Goal: Task Accomplishment & Management: Manage account settings

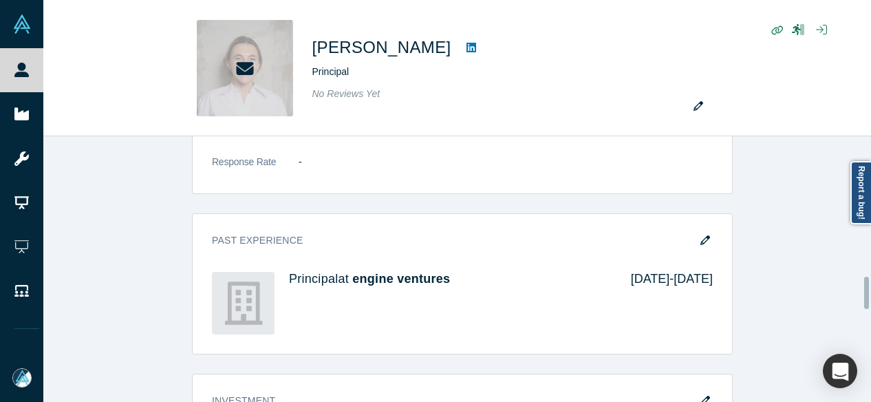
scroll to position [1169, 0]
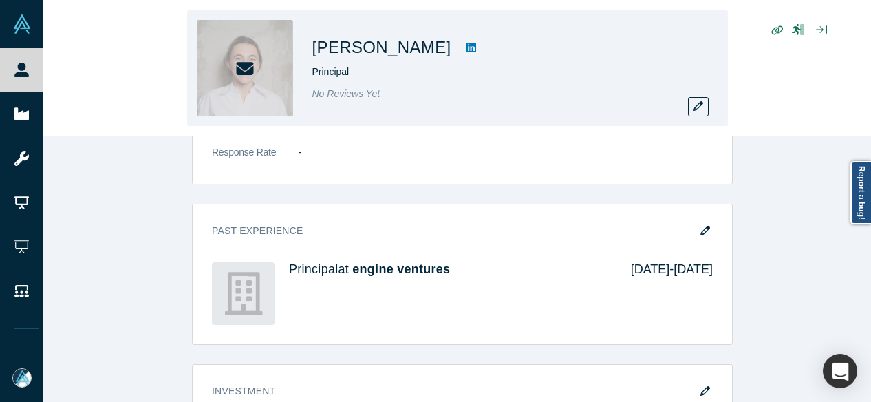
click at [314, 47] on h1 "Lisa Hansmann" at bounding box center [381, 47] width 139 height 25
click at [693, 106] on icon "button" at bounding box center [698, 106] width 10 height 10
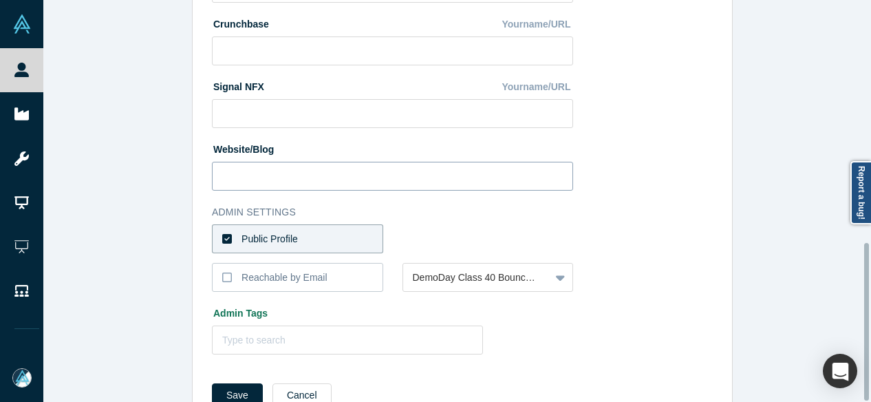
scroll to position [618, 0]
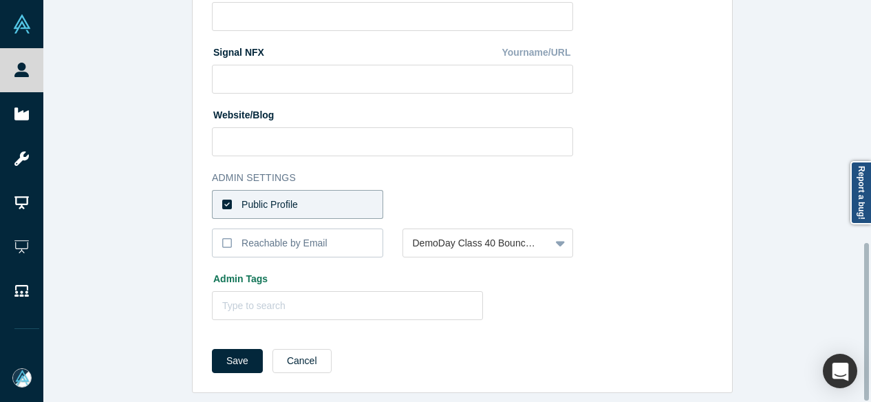
click at [304, 349] on button "Cancel" at bounding box center [301, 361] width 59 height 24
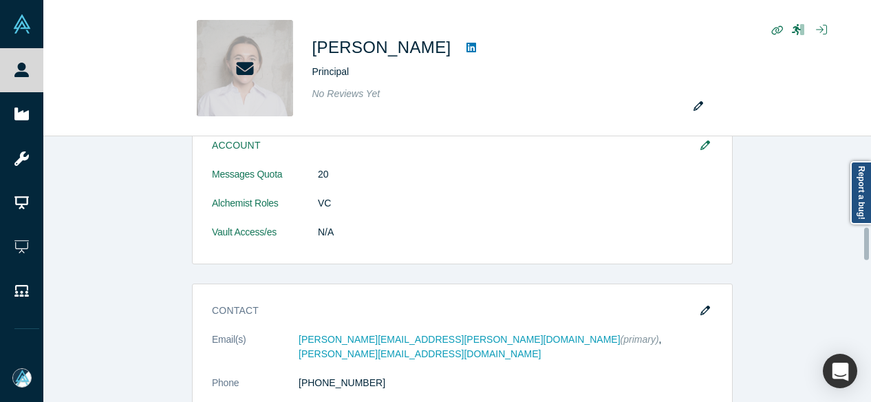
scroll to position [757, 0]
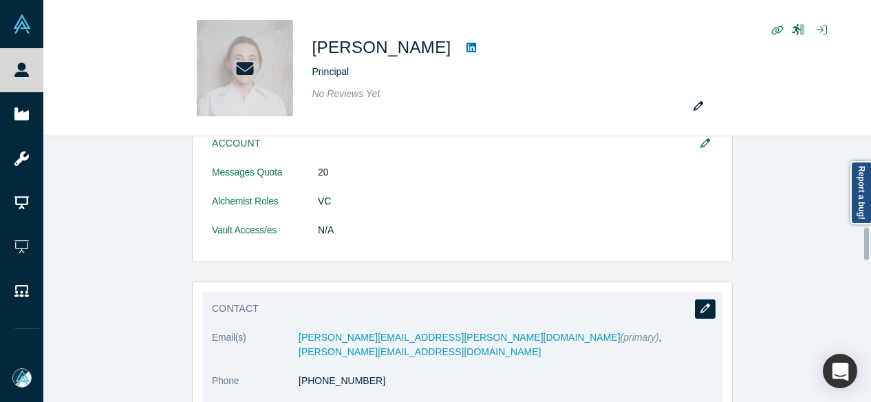
click at [695, 305] on button "button" at bounding box center [705, 308] width 21 height 19
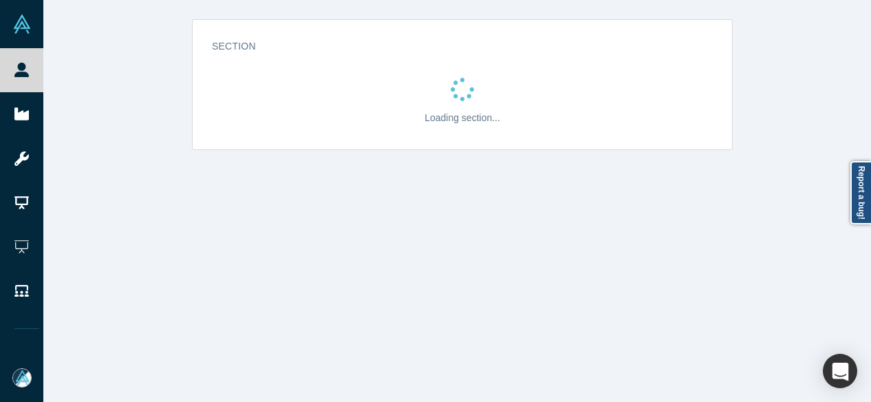
scroll to position [0, 0]
select select "US"
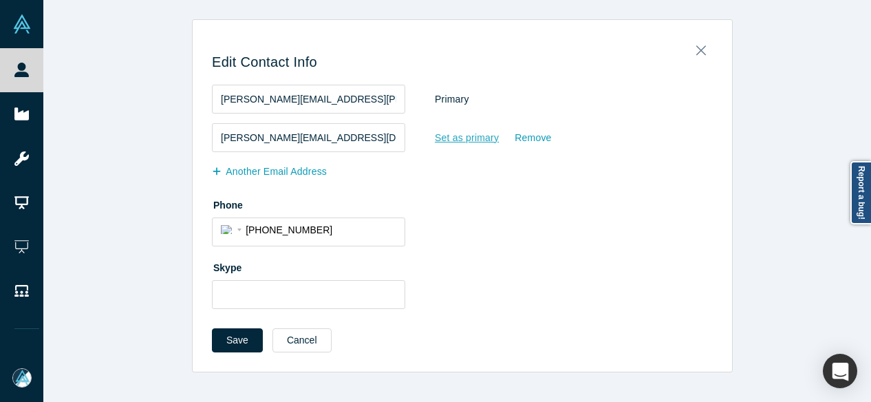
click at [454, 136] on div "Set as primary" at bounding box center [466, 138] width 65 height 24
click at [0, 0] on input "Set as primary" at bounding box center [0, 0] width 0 height 0
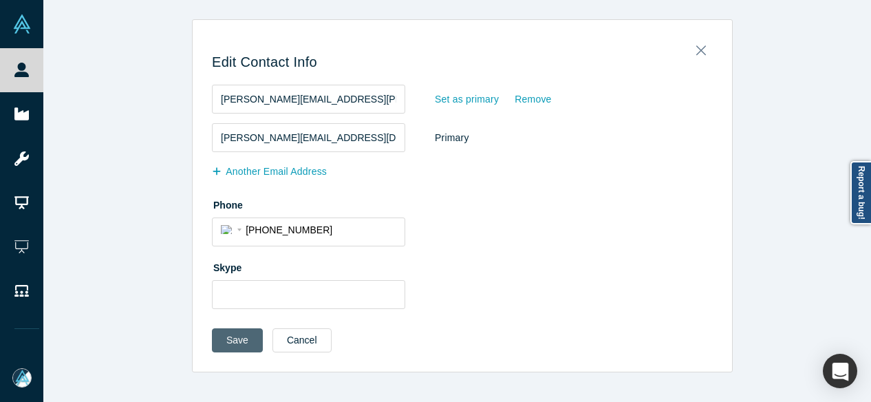
click at [246, 339] on button "Save" at bounding box center [237, 340] width 51 height 24
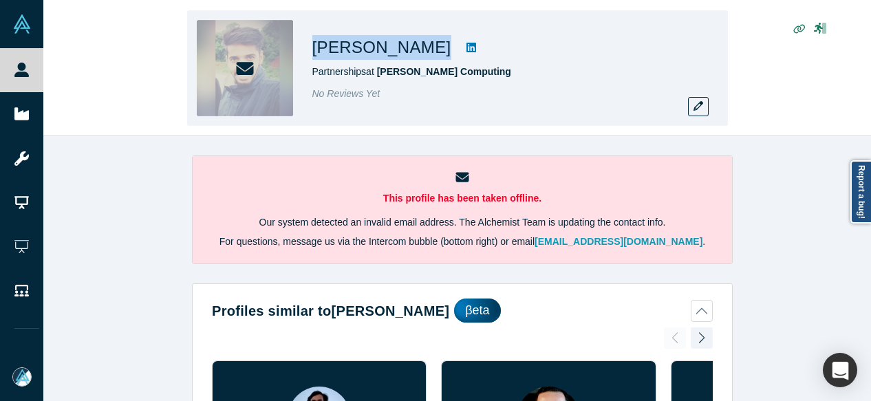
drag, startPoint x: 313, startPoint y: 45, endPoint x: 453, endPoint y: 56, distance: 140.8
click at [453, 56] on div "Shreehari Bagalkot" at bounding box center [504, 47] width 385 height 25
copy div "Shreehari Bagalkot"
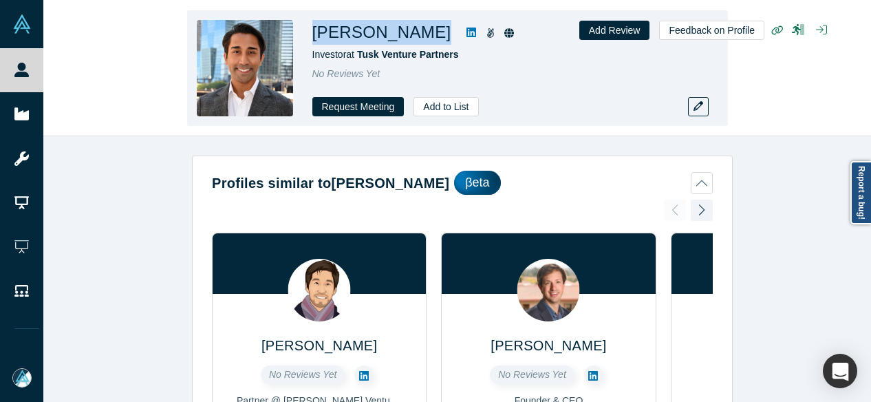
drag, startPoint x: 314, startPoint y: 25, endPoint x: 417, endPoint y: 41, distance: 104.4
click at [417, 41] on div "Manu Sharma" at bounding box center [504, 32] width 385 height 25
copy div "Manu Sharma"
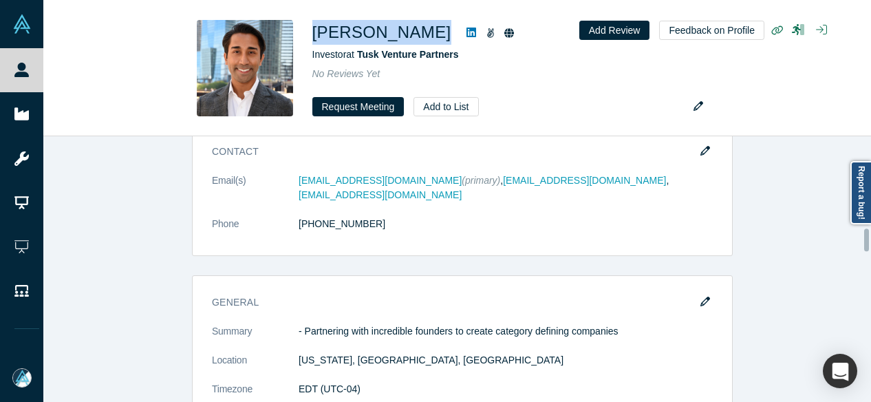
scroll to position [1101, 0]
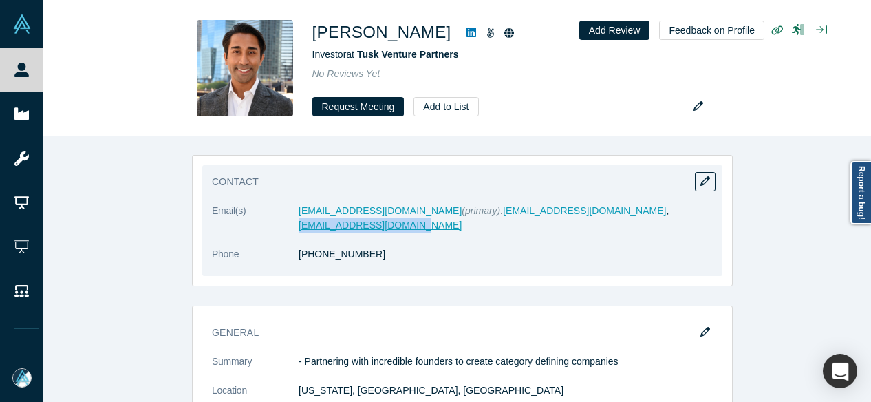
drag, startPoint x: 651, startPoint y: 213, endPoint x: 527, endPoint y: 210, distance: 124.5
click at [527, 210] on dd "iammanu9125@yahoo.com (primary) , manu@tusk.vc , manu.s@nayaventures.com" at bounding box center [506, 218] width 414 height 29
copy link "anu.s@nayaventures.com"
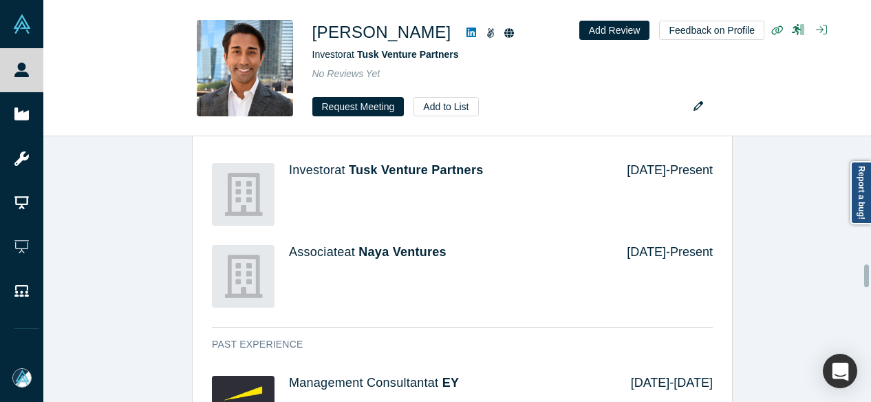
scroll to position [1513, 0]
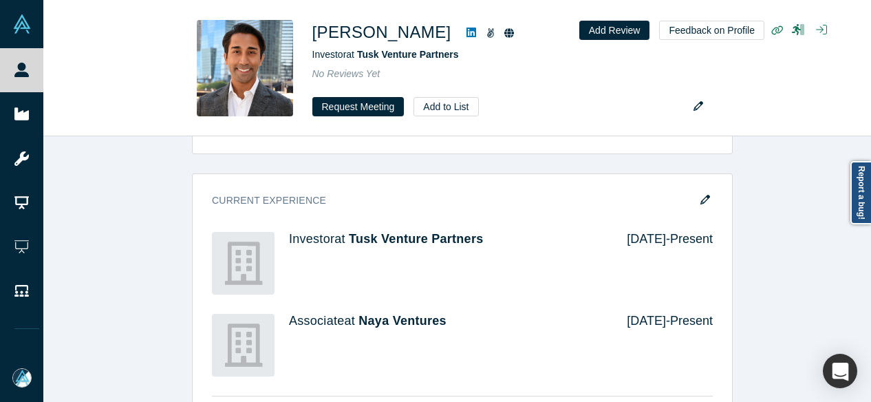
drag, startPoint x: 691, startPoint y: 164, endPoint x: 367, endPoint y: 237, distance: 332.0
click at [695, 191] on button "button" at bounding box center [705, 200] width 21 height 19
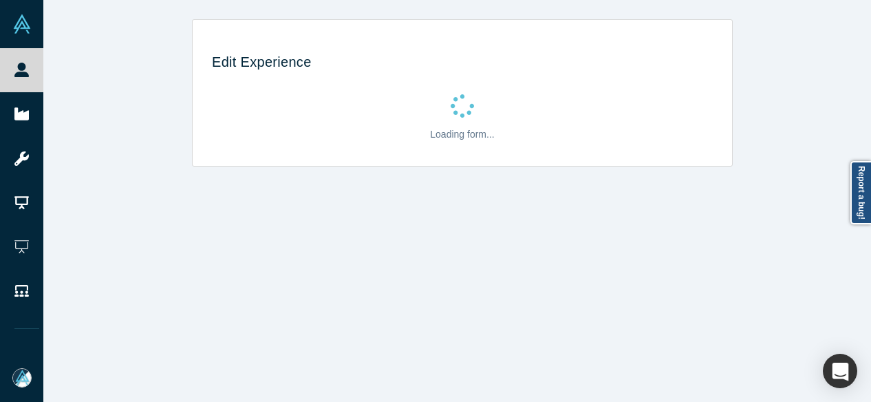
scroll to position [0, 0]
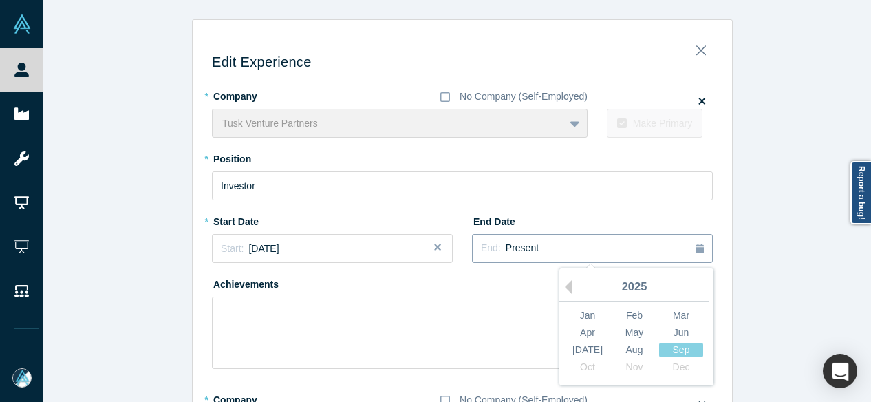
click at [495, 247] on div "End: Present" at bounding box center [510, 248] width 58 height 15
click at [593, 329] on div "Apr" at bounding box center [587, 332] width 44 height 14
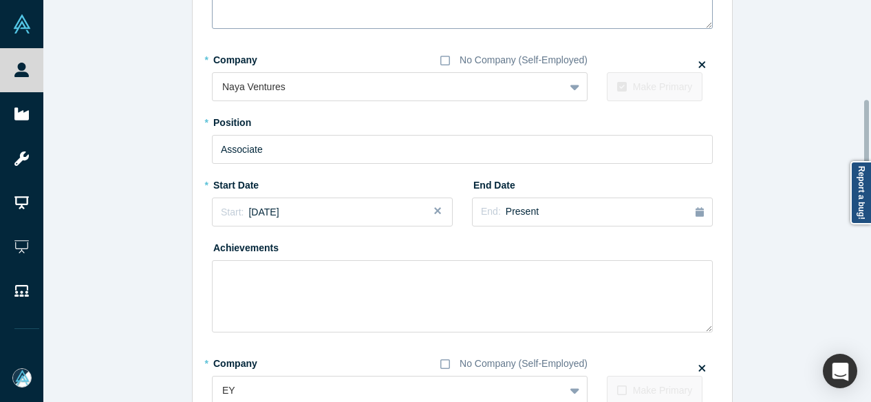
scroll to position [344, 0]
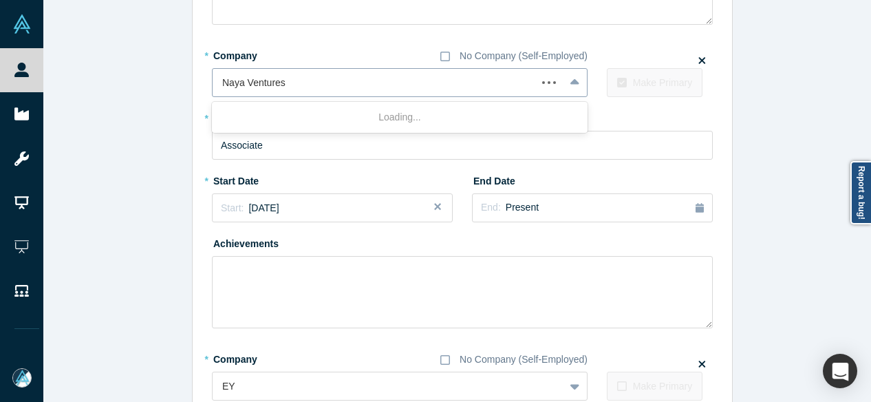
click at [331, 85] on div at bounding box center [374, 82] width 305 height 17
paste input "Vice President Vice President OCA Ventures"
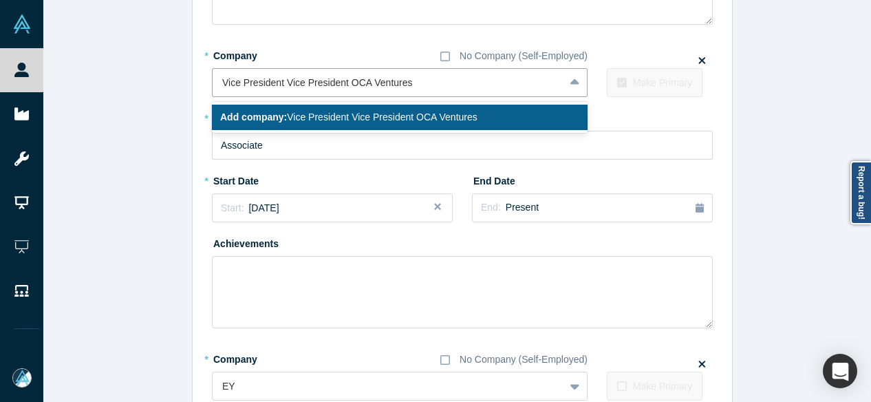
drag, startPoint x: 343, startPoint y: 86, endPoint x: 203, endPoint y: 85, distance: 139.7
click at [203, 85] on div "Edit Experience * Company No Company (Self-Employed) Tusk Venture Partners To p…" at bounding box center [462, 358] width 539 height 1344
type input "OCA Ventures"
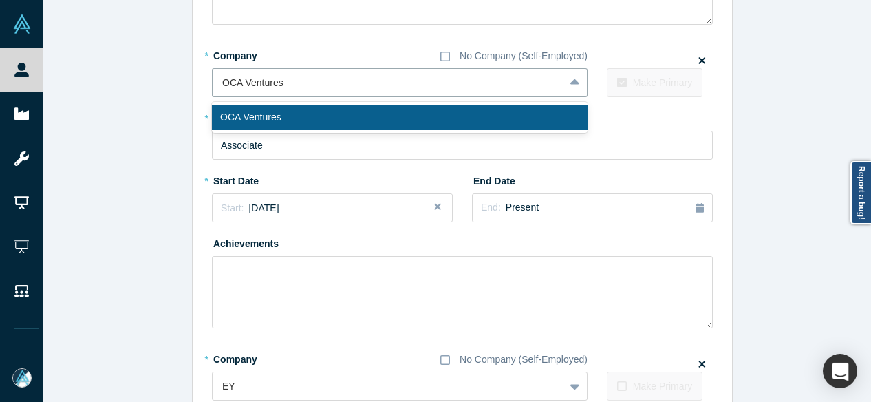
click at [256, 124] on div "OCA Ventures" at bounding box center [400, 117] width 376 height 25
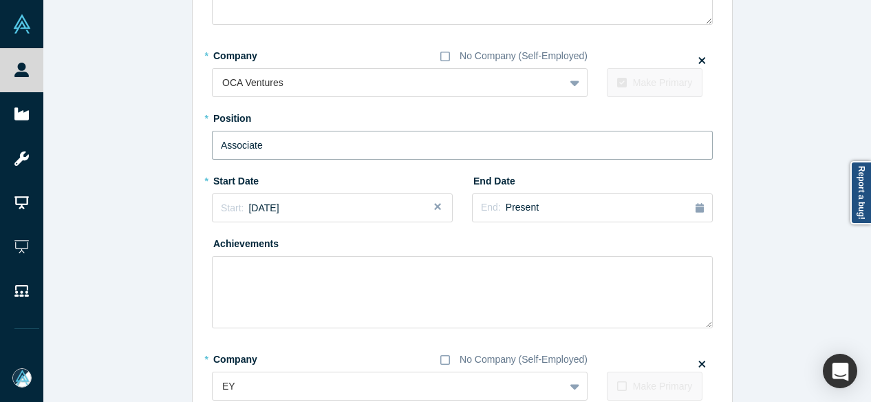
drag, startPoint x: 261, startPoint y: 144, endPoint x: 185, endPoint y: 137, distance: 76.1
click at [186, 137] on div "Edit Experience * Company No Company (Self-Employed) Tusk Venture Partners To p…" at bounding box center [462, 352] width 838 height 1355
paste input "Vice President Vice President"
drag, startPoint x: 275, startPoint y: 144, endPoint x: 446, endPoint y: 148, distance: 171.3
click at [446, 148] on input "Vice President Vice President" at bounding box center [462, 145] width 501 height 29
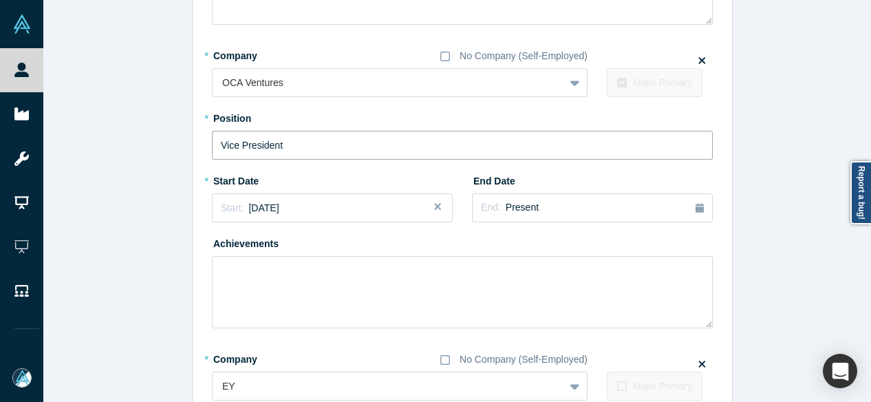
type input "Vice President"
click at [270, 213] on div "Start: April 2017" at bounding box center [250, 208] width 58 height 14
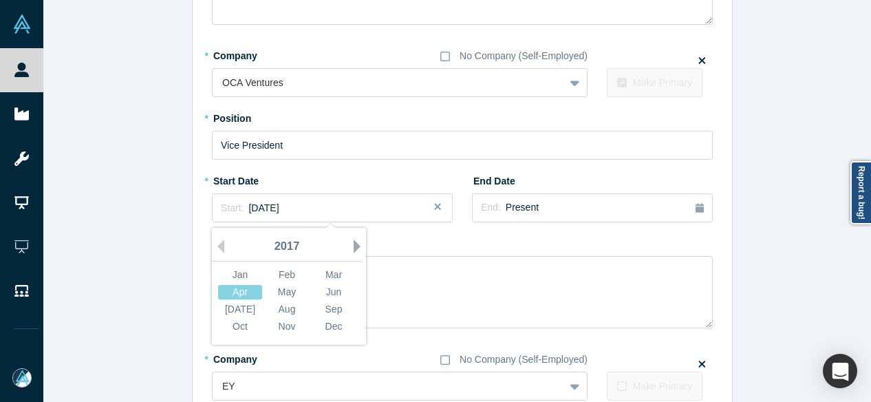
click at [354, 246] on button "Next Year" at bounding box center [361, 246] width 14 height 14
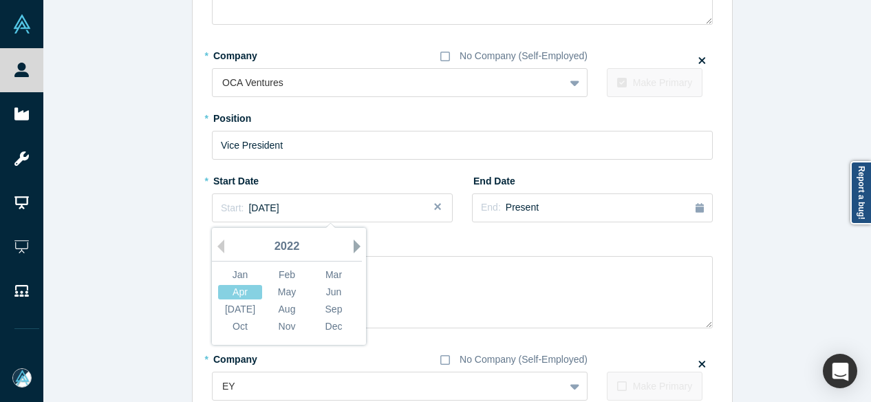
click at [354, 246] on button "Next Year" at bounding box center [361, 246] width 14 height 14
click at [238, 293] on div "Apr" at bounding box center [240, 292] width 44 height 14
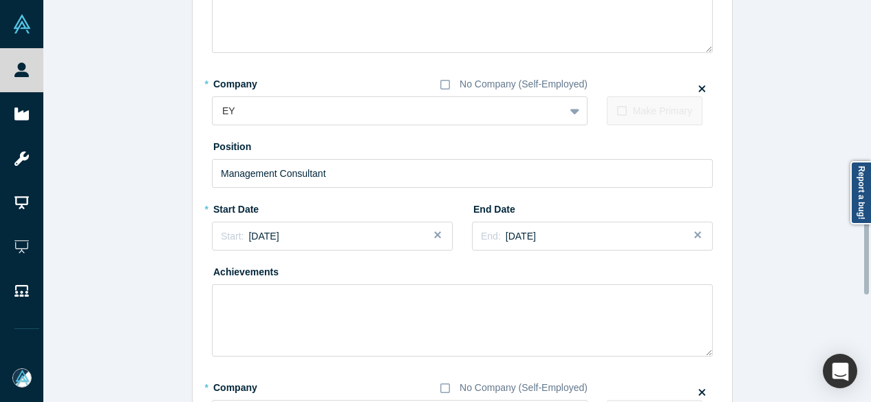
scroll to position [963, 0]
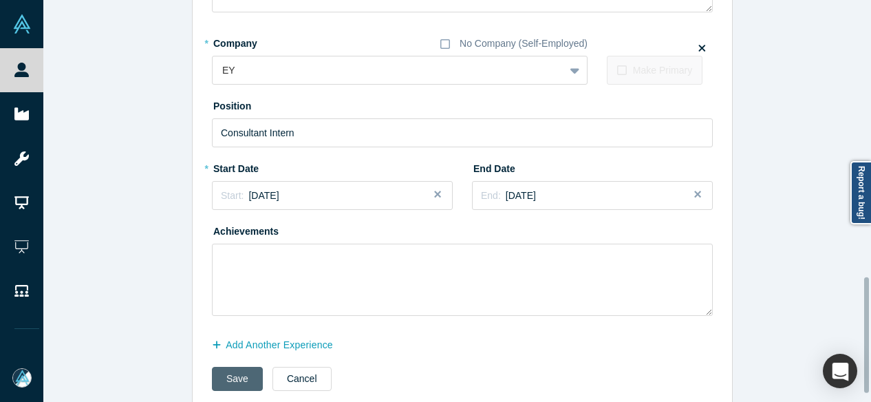
click at [224, 378] on button "Save" at bounding box center [237, 379] width 51 height 24
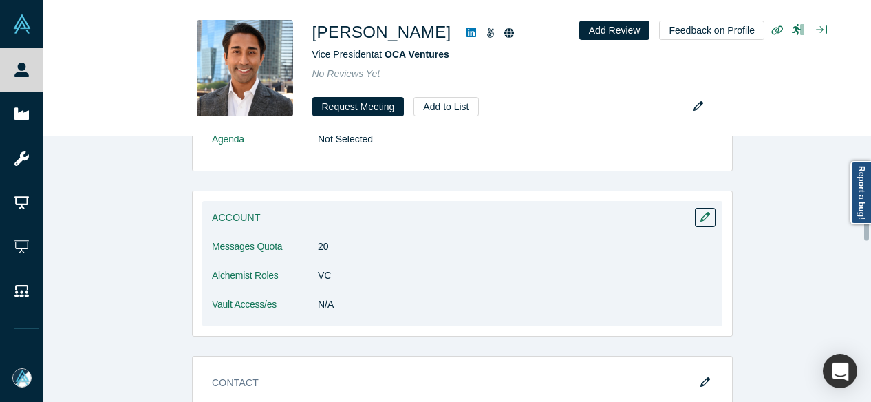
scroll to position [1032, 0]
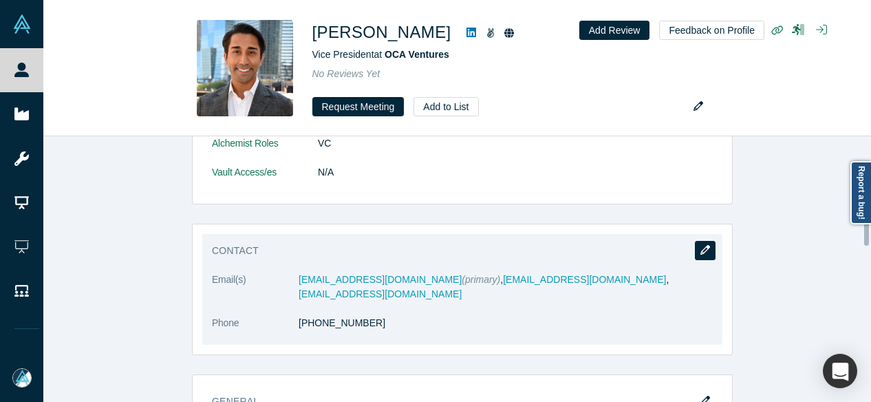
click at [702, 245] on icon "button" at bounding box center [705, 250] width 10 height 10
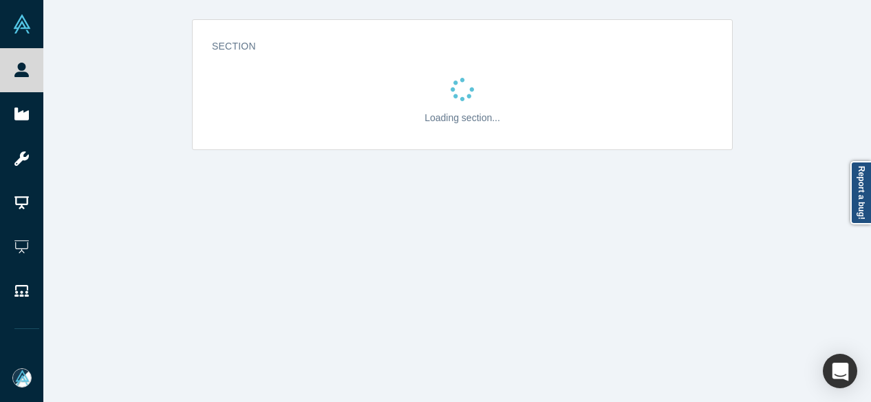
scroll to position [0, 0]
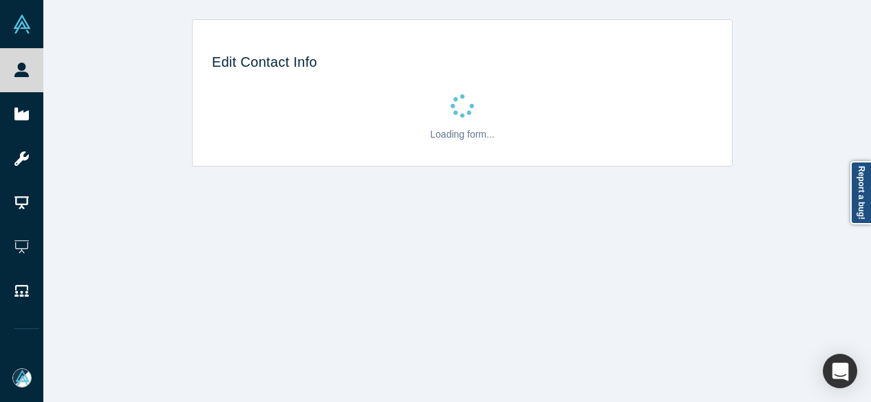
select select "US"
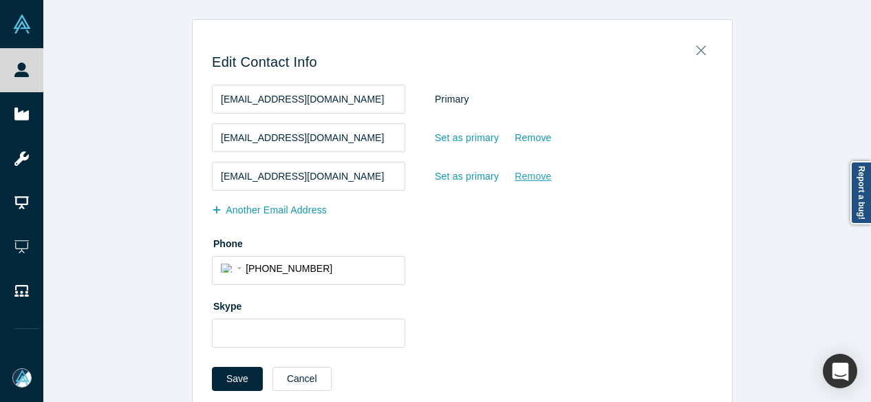
click at [517, 177] on div "Remove" at bounding box center [533, 176] width 38 height 24
click at [0, 0] on input "Remove" at bounding box center [0, 0] width 0 height 0
drag, startPoint x: 312, startPoint y: 142, endPoint x: 191, endPoint y: 144, distance: 121.1
click at [193, 144] on div "Edit Contact Info iammanu9125@yahoo.com Primary manu@tusk.vc Set as primary Rem…" at bounding box center [462, 220] width 539 height 380
paste input "ocaventures.com"
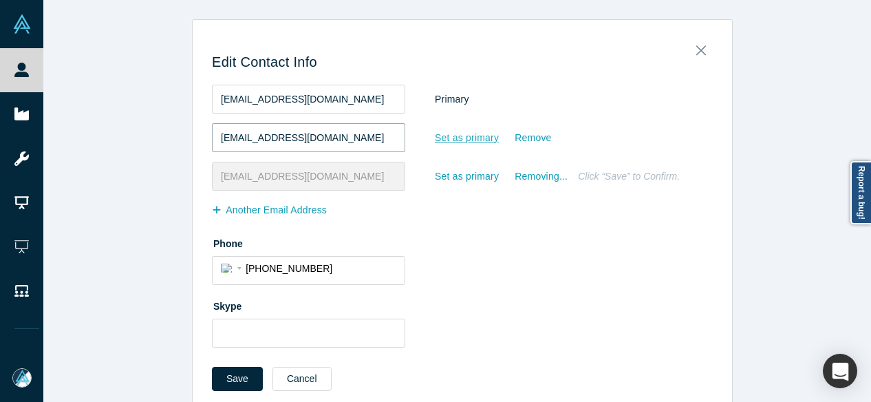
type input "manu@ocaventures.com"
click at [449, 138] on div "Set as primary" at bounding box center [466, 138] width 65 height 24
click at [0, 0] on input "Set as primary" at bounding box center [0, 0] width 0 height 0
click at [241, 375] on button "Save" at bounding box center [237, 379] width 51 height 24
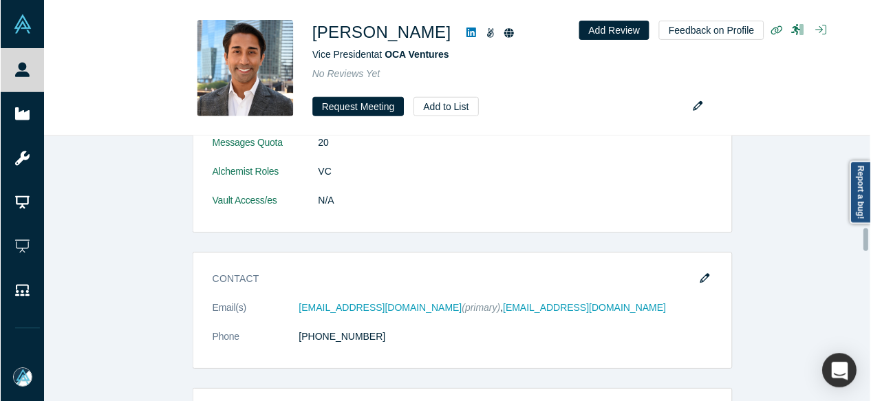
scroll to position [1101, 0]
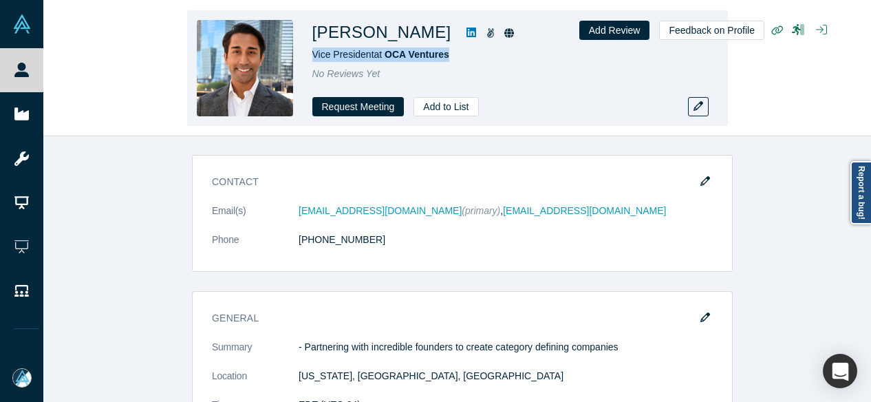
drag, startPoint x: 308, startPoint y: 55, endPoint x: 454, endPoint y: 61, distance: 146.0
click at [454, 61] on div "Manu Sharma Vice President at OCA Ventures No Reviews Yet Request Meeting Add t…" at bounding box center [457, 68] width 541 height 116
copy span "Vice President at OCA Ventures"
